Goal: Task Accomplishment & Management: Use online tool/utility

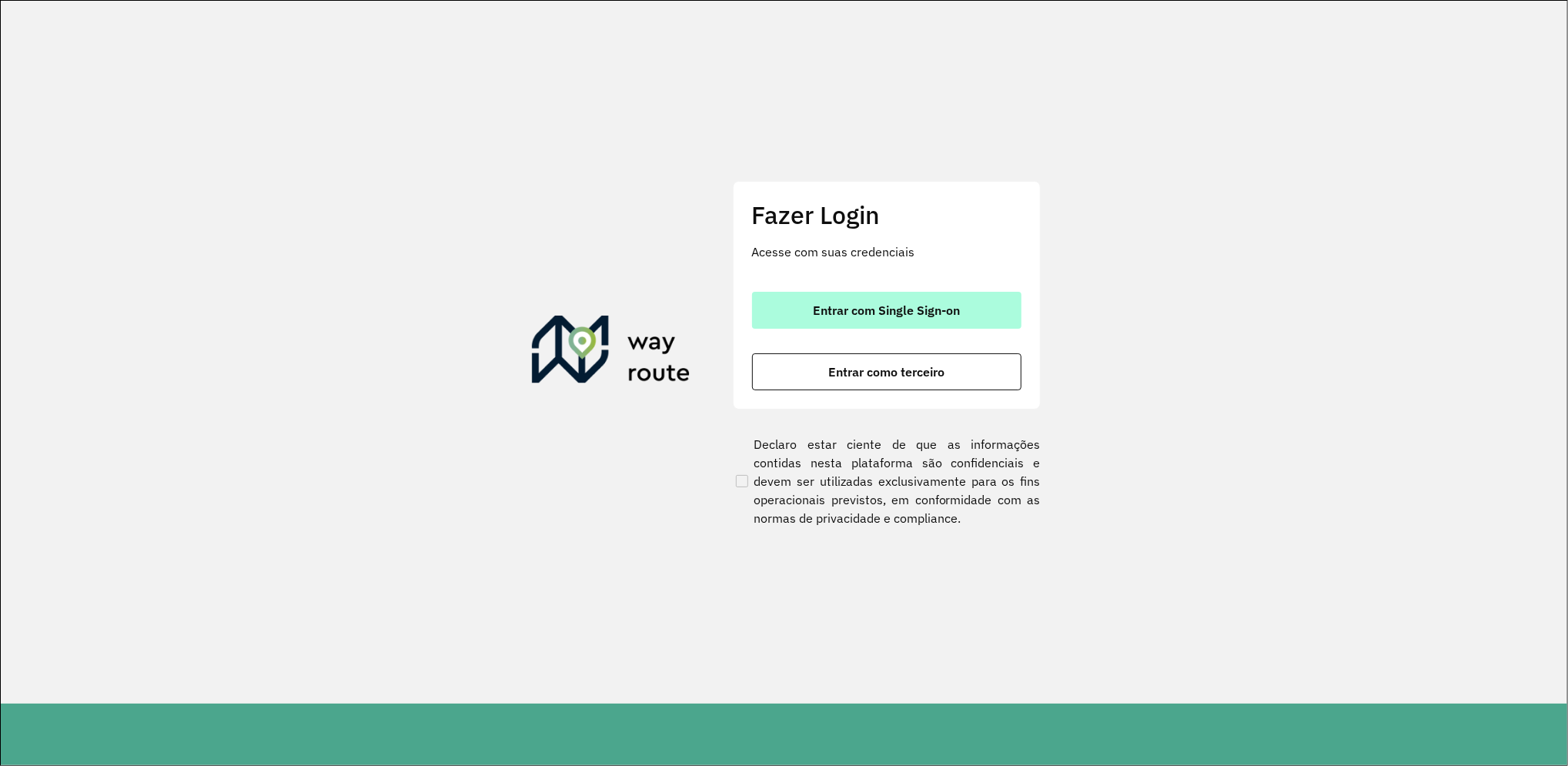
click at [955, 308] on span "Entrar com Single Sign-on" at bounding box center [887, 310] width 147 height 13
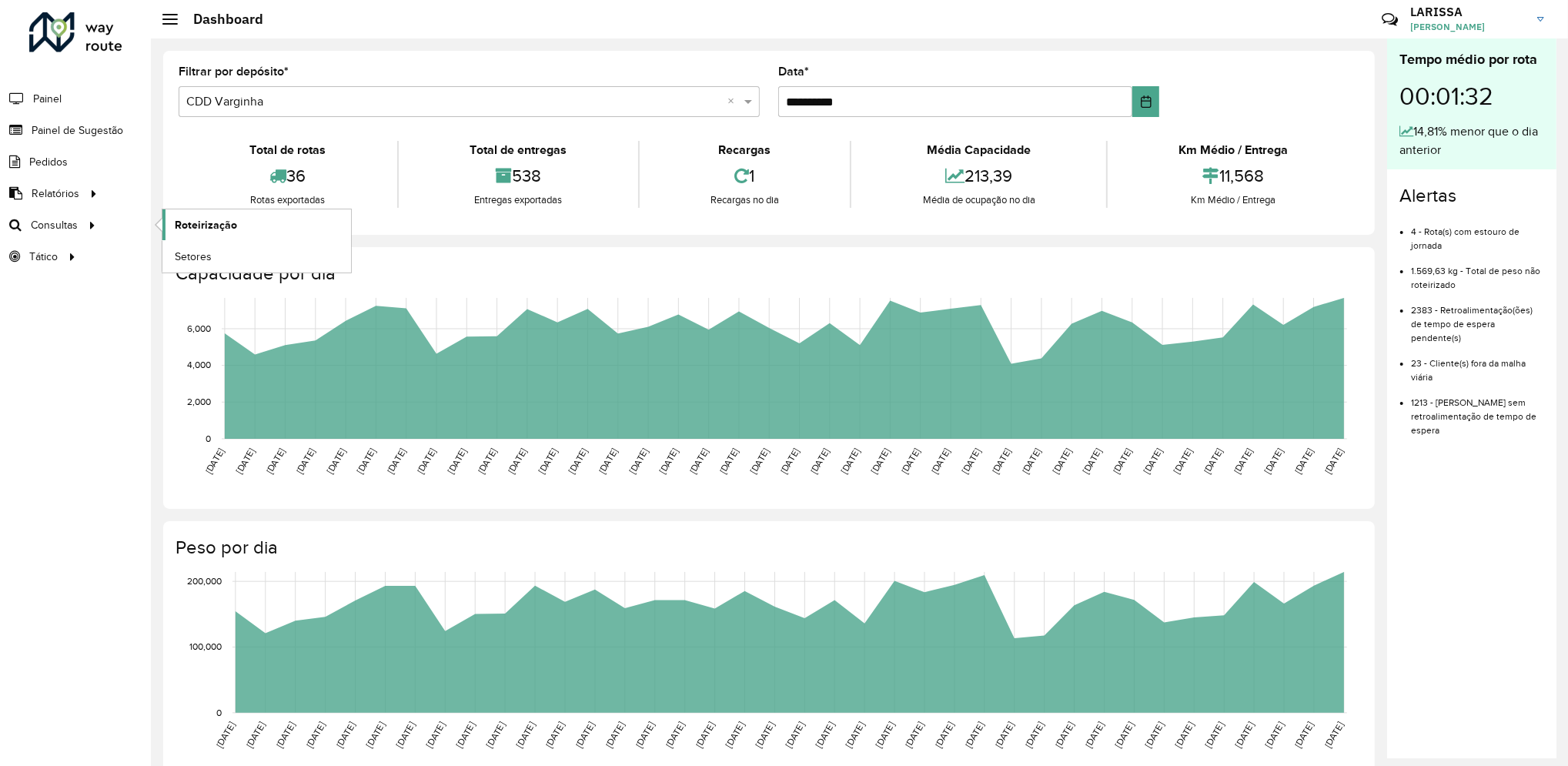
click at [172, 226] on link "Roteirização" at bounding box center [256, 224] width 189 height 30
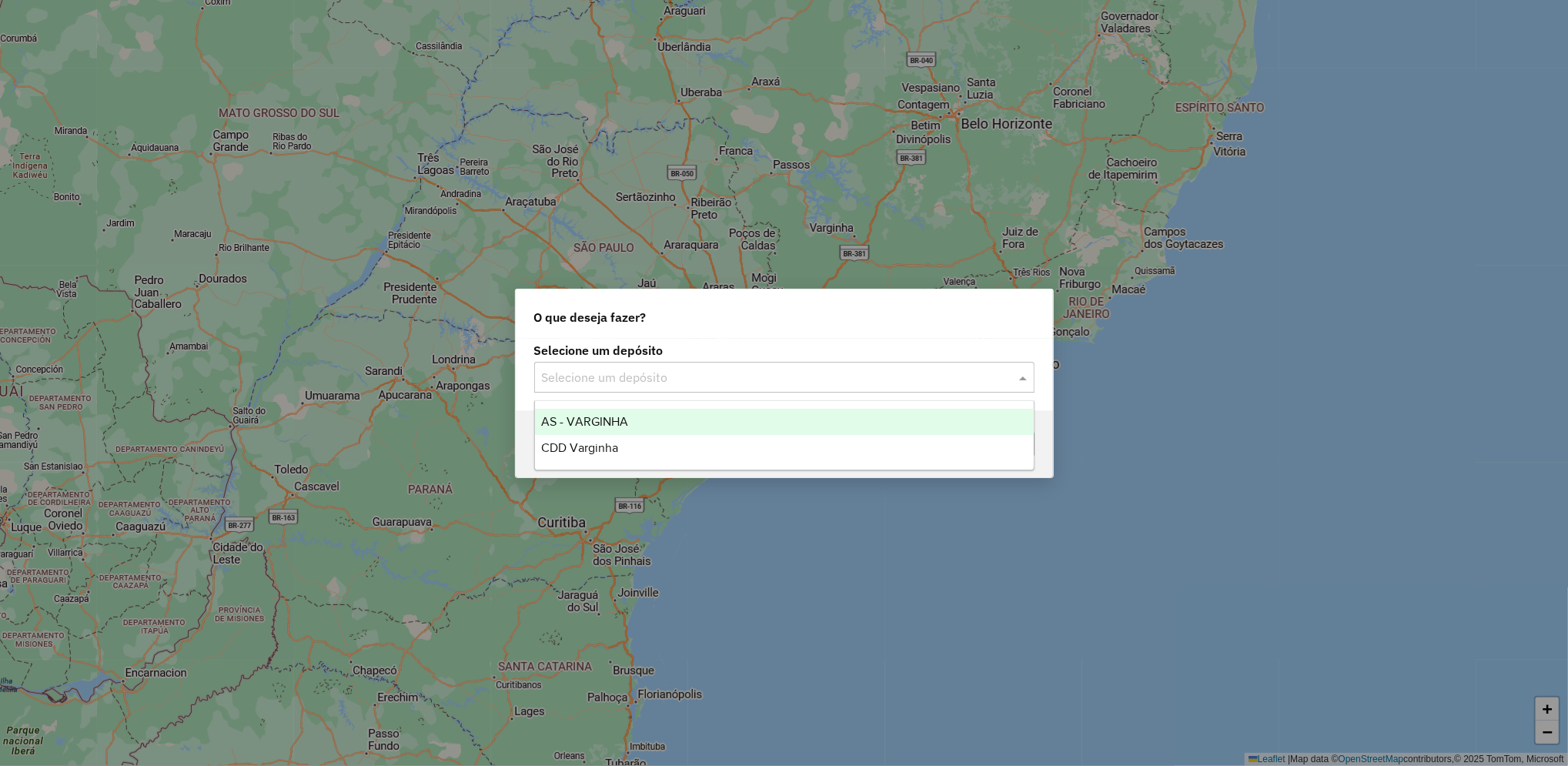
click at [649, 379] on input "text" at bounding box center [768, 377] width 455 height 19
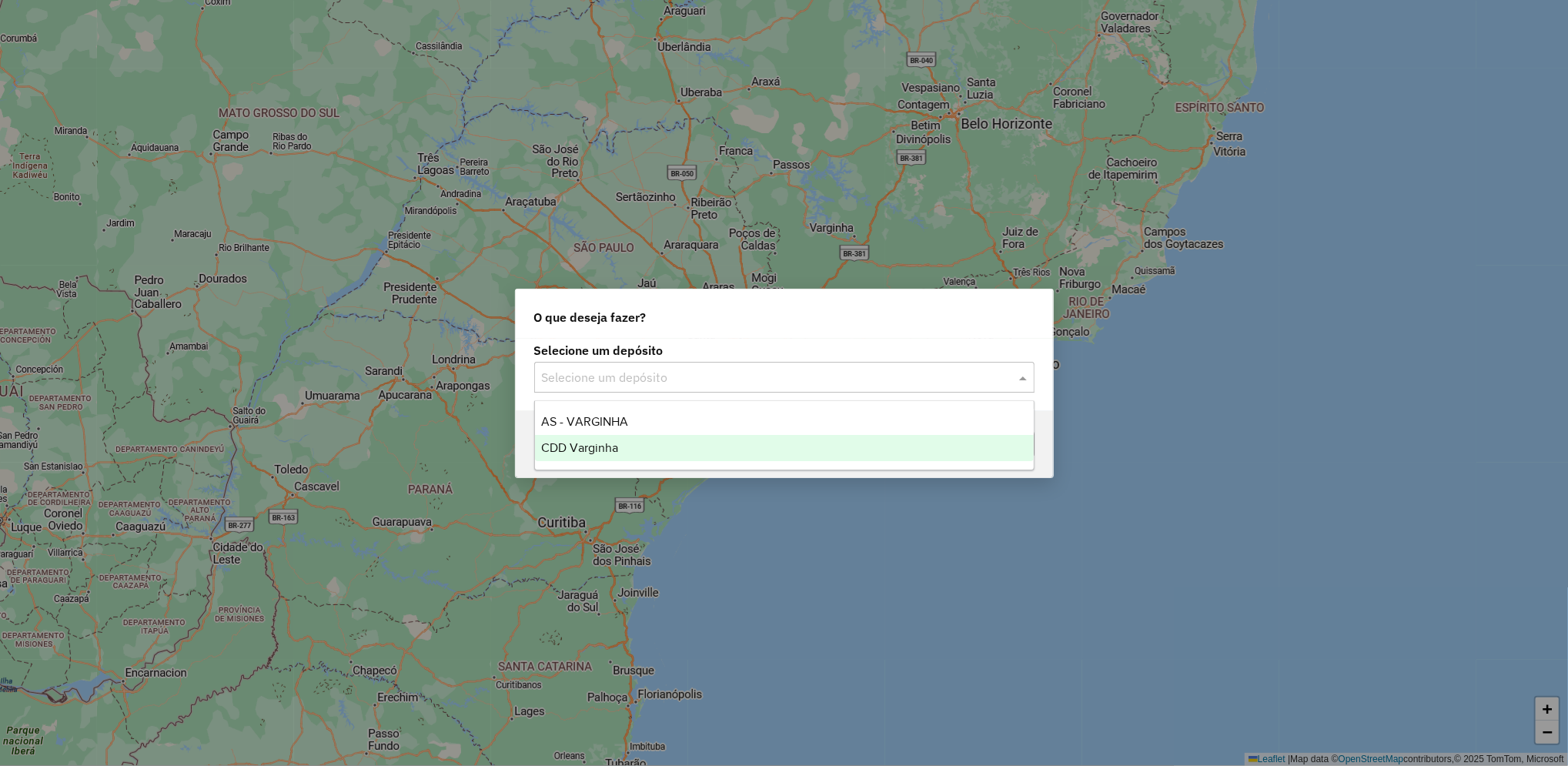
click at [644, 444] on div "CDD Varginha" at bounding box center [784, 447] width 499 height 26
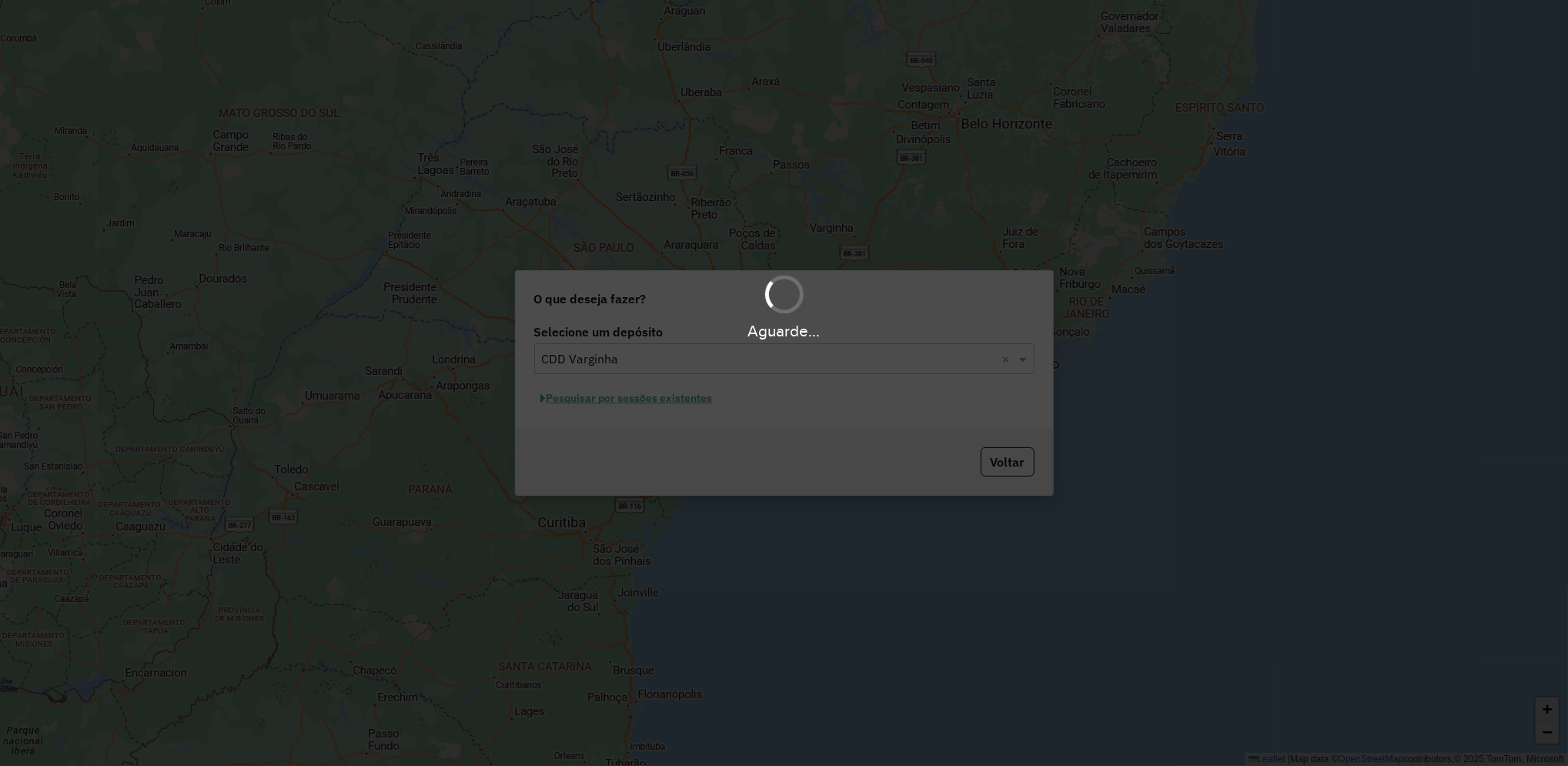
click at [690, 404] on div "Aguarde..." at bounding box center [784, 383] width 1568 height 766
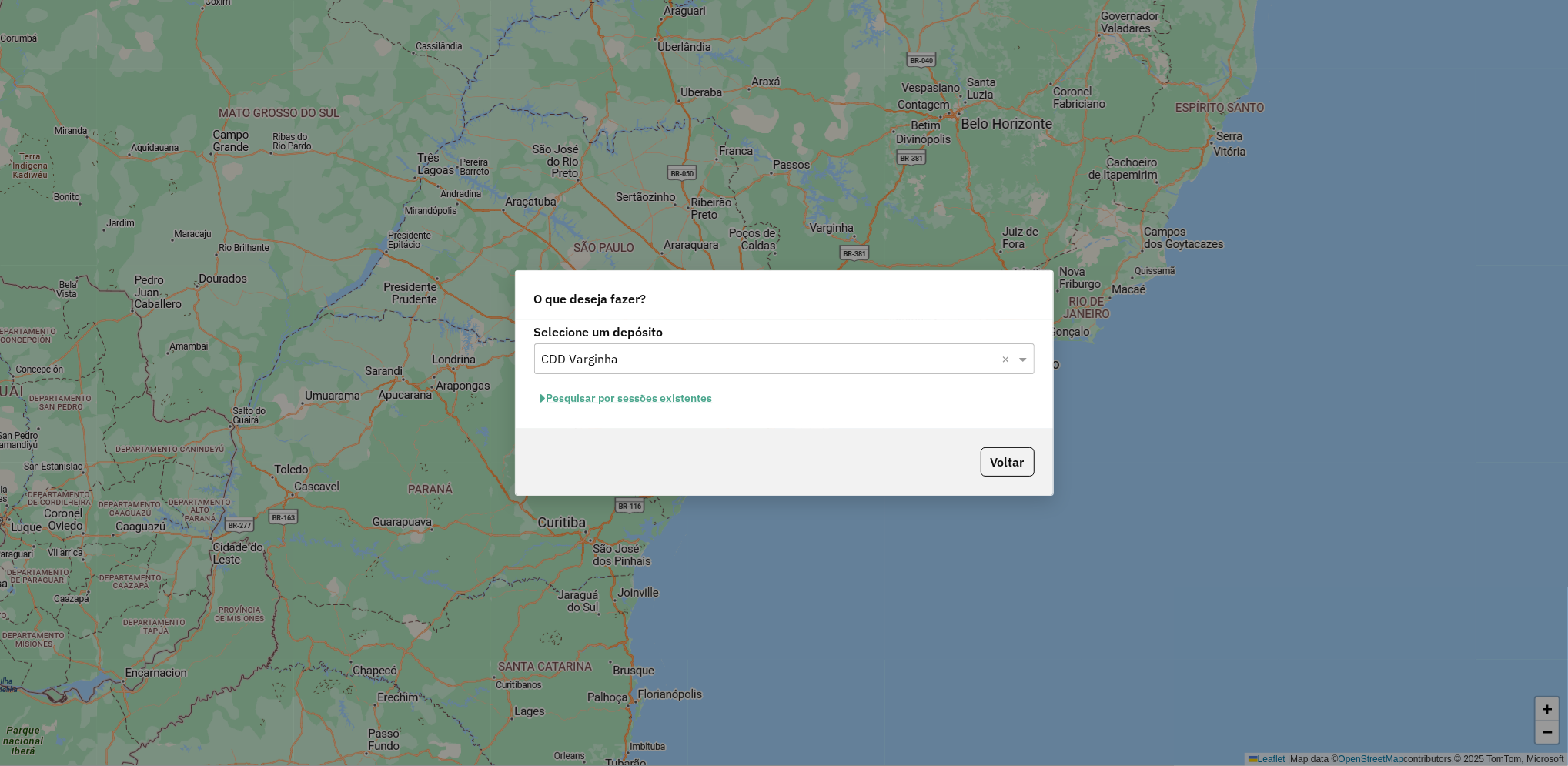
click at [697, 397] on button "Pesquisar por sessões existentes" at bounding box center [627, 398] width 186 height 23
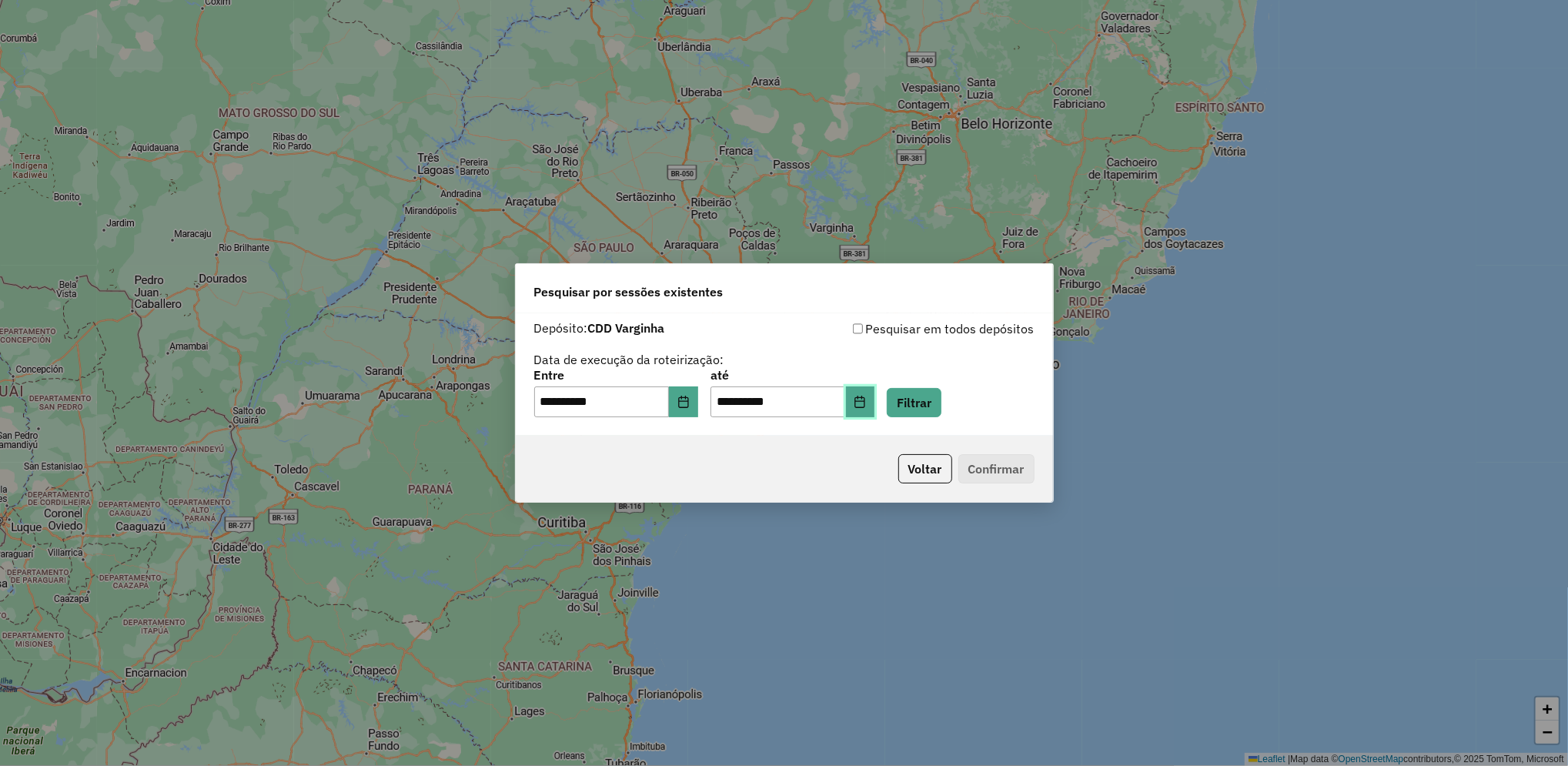
click at [875, 404] on button "Choose Date" at bounding box center [860, 401] width 29 height 30
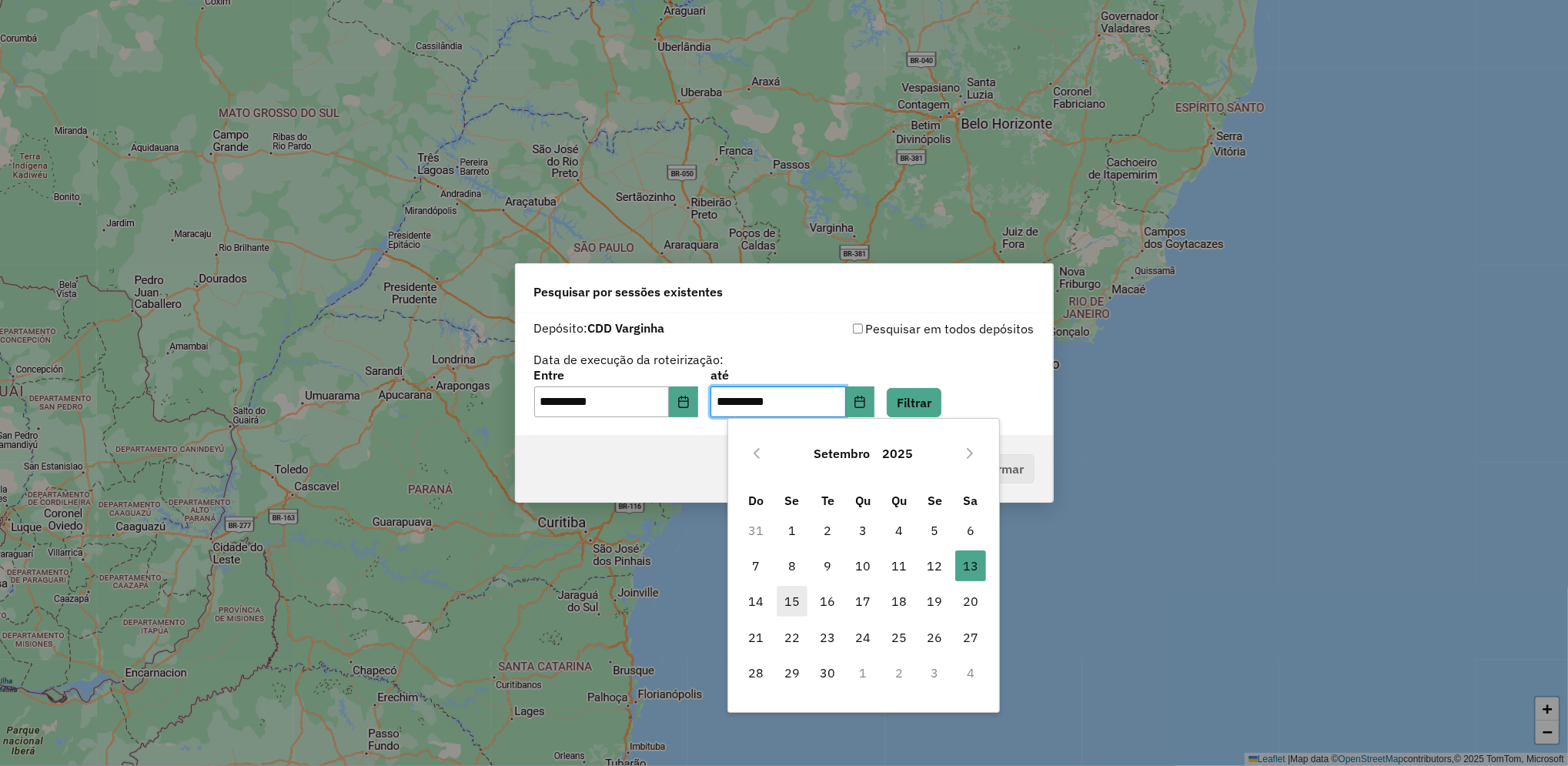
click at [803, 594] on span "15" at bounding box center [792, 600] width 30 height 30
type input "**********"
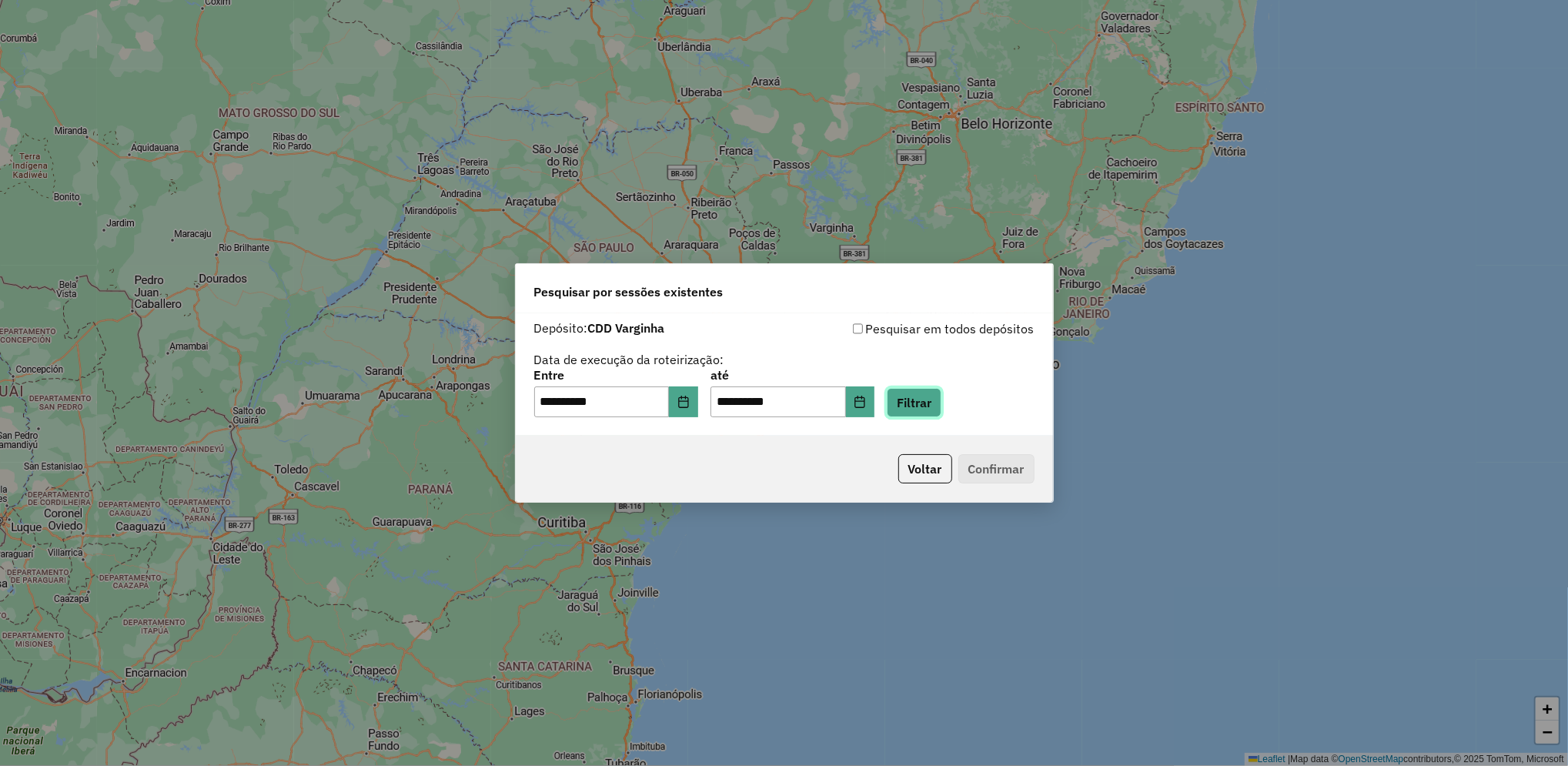
click at [941, 404] on button "Filtrar" at bounding box center [914, 403] width 55 height 29
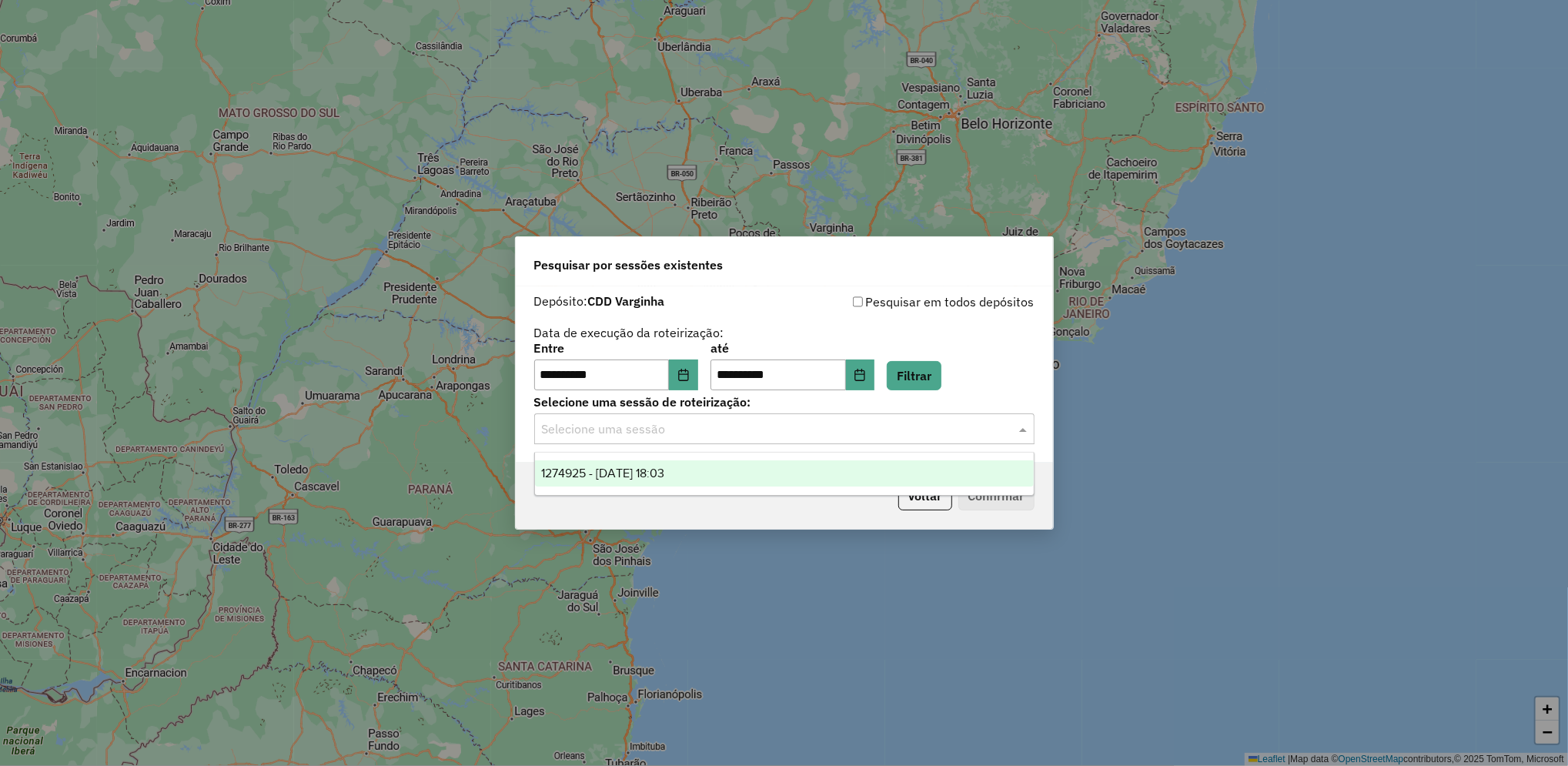
click at [788, 437] on input "text" at bounding box center [768, 429] width 455 height 19
click at [698, 367] on button "Choose Date" at bounding box center [683, 374] width 29 height 30
